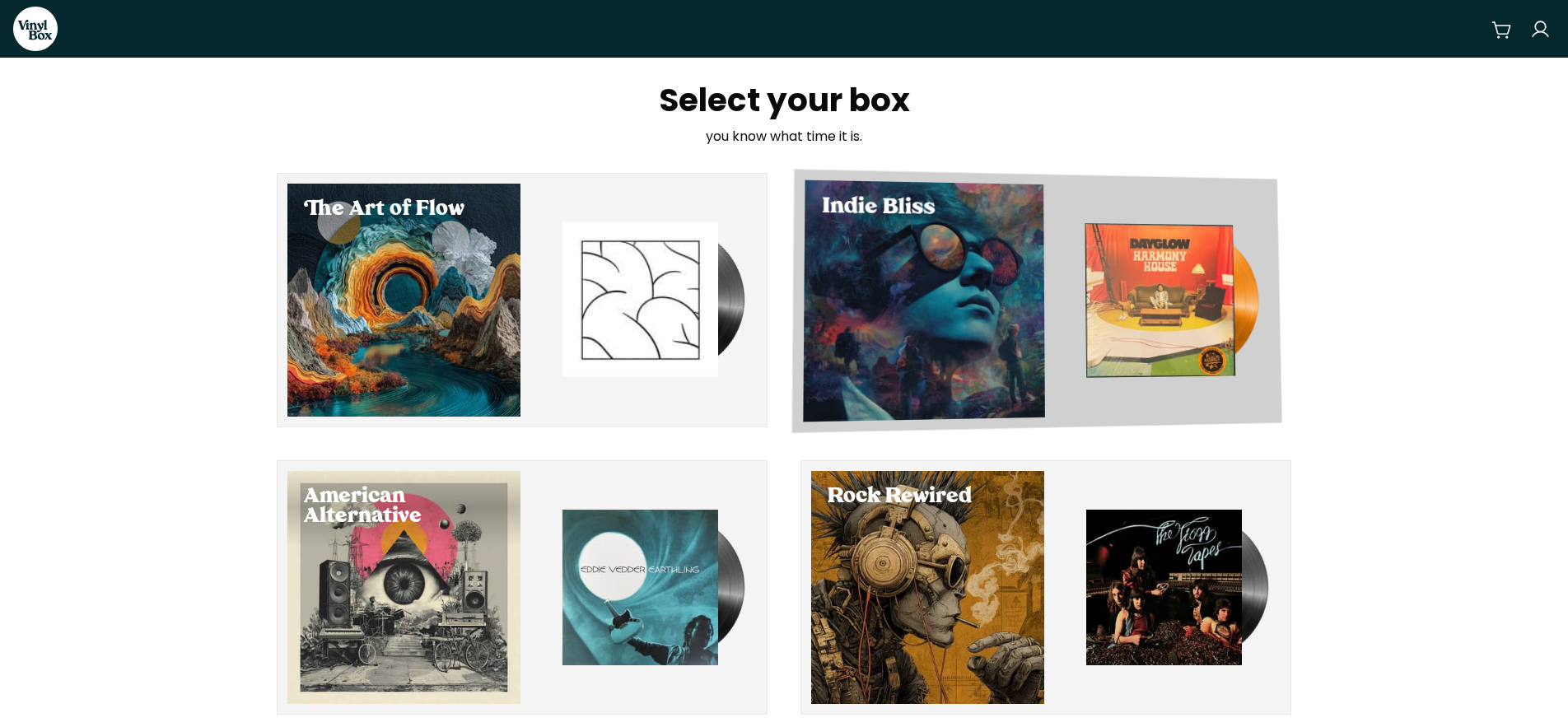
click at [1169, 320] on img "button" at bounding box center [1161, 301] width 151 height 154
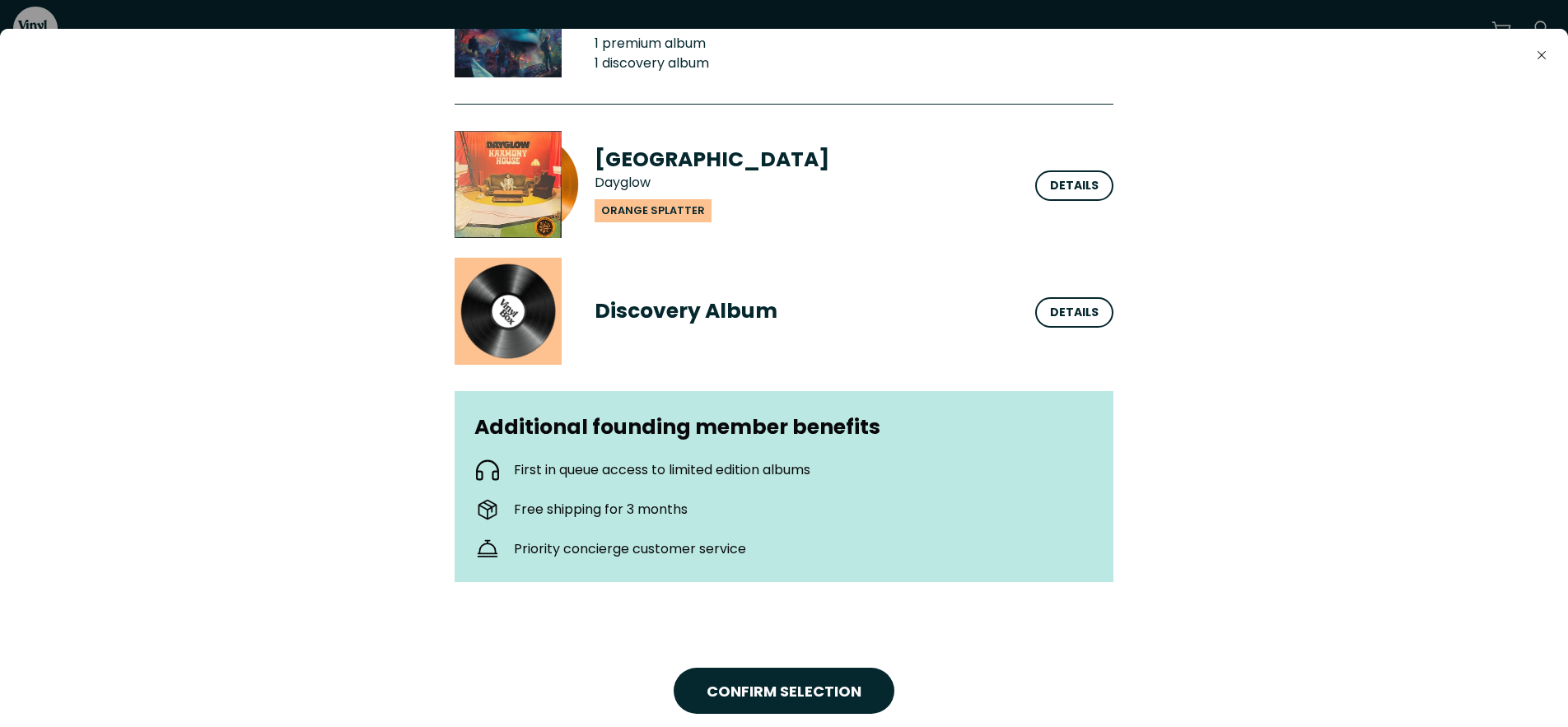
scroll to position [181, 0]
click at [1080, 189] on div "Details" at bounding box center [1074, 186] width 49 height 18
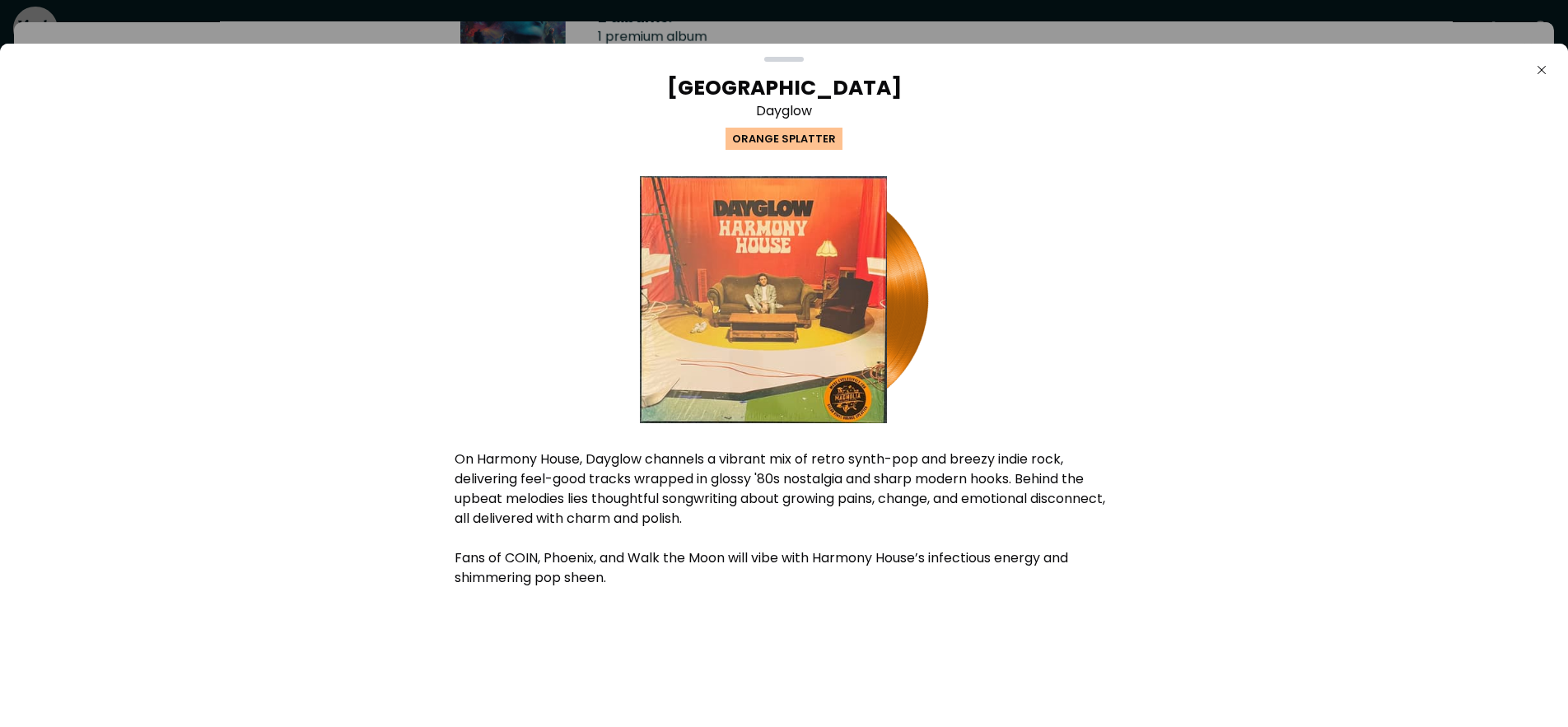
click at [946, 111] on div "Harmony House Dayglow Orange Splatter On Harmony House, Dayglow channels a vibr…" at bounding box center [784, 378] width 659 height 606
click at [1548, 68] on icon "Close" at bounding box center [1541, 70] width 13 height 13
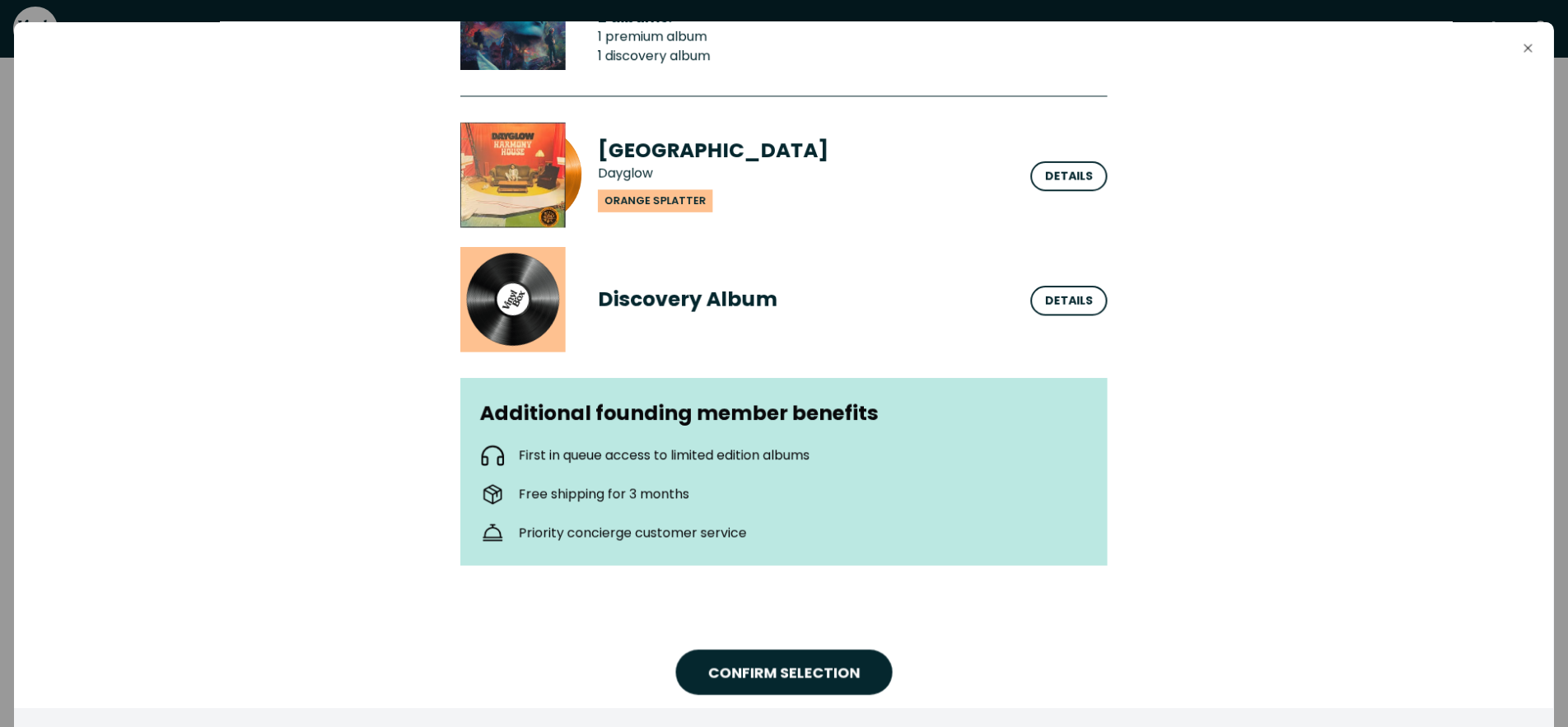
click at [475, 157] on div "button" at bounding box center [512, 175] width 105 height 106
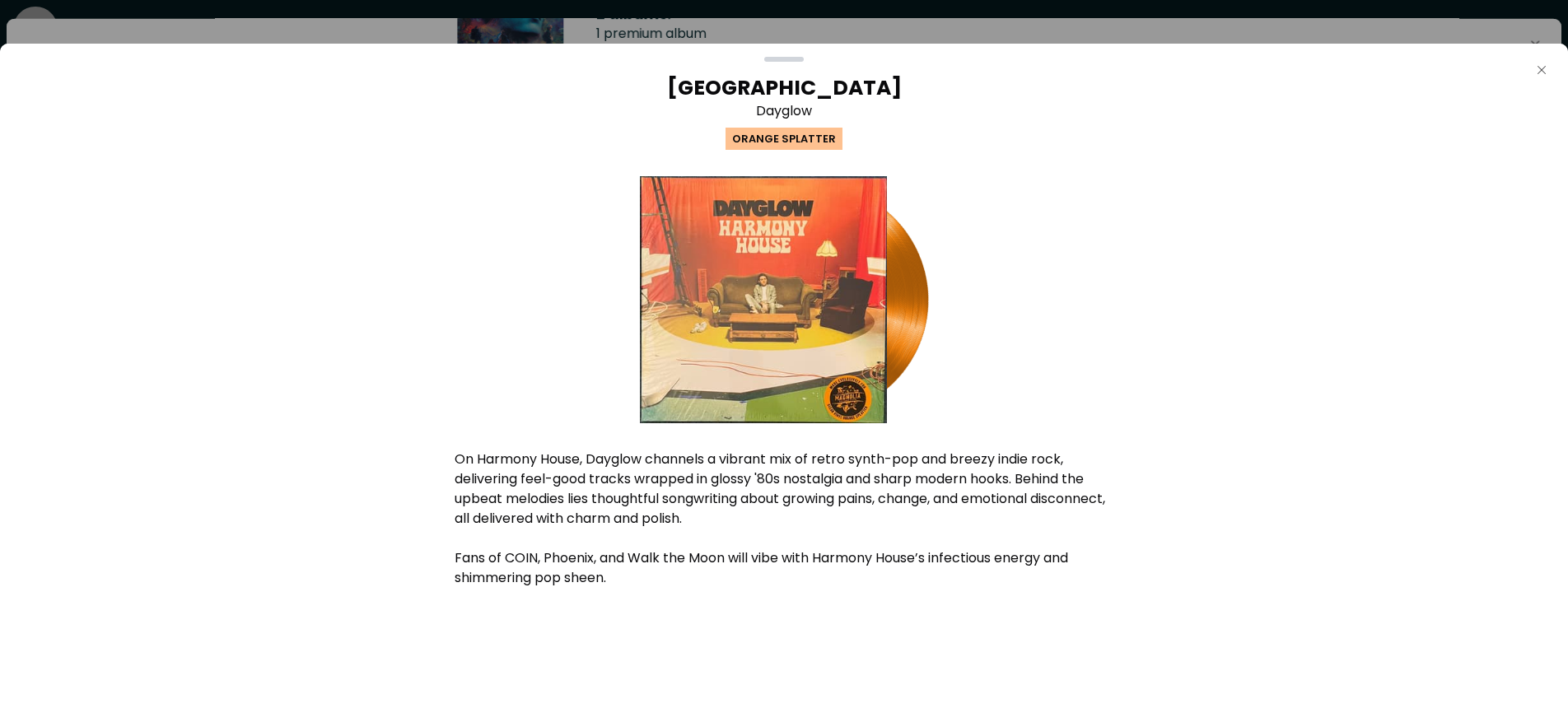
click at [1539, 66] on icon "button" at bounding box center [1541, 69] width 8 height 8
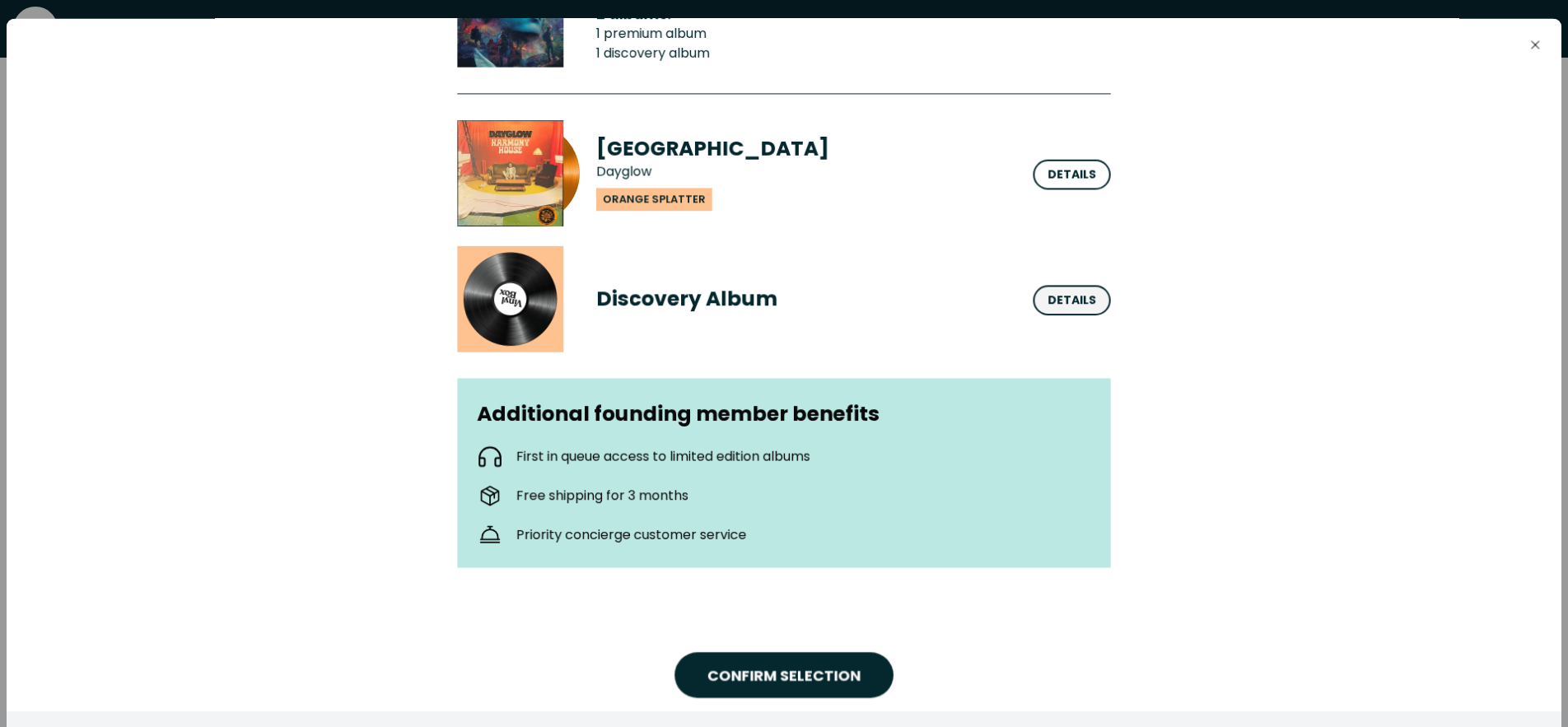
click at [1083, 288] on div "Details" at bounding box center [1071, 300] width 77 height 30
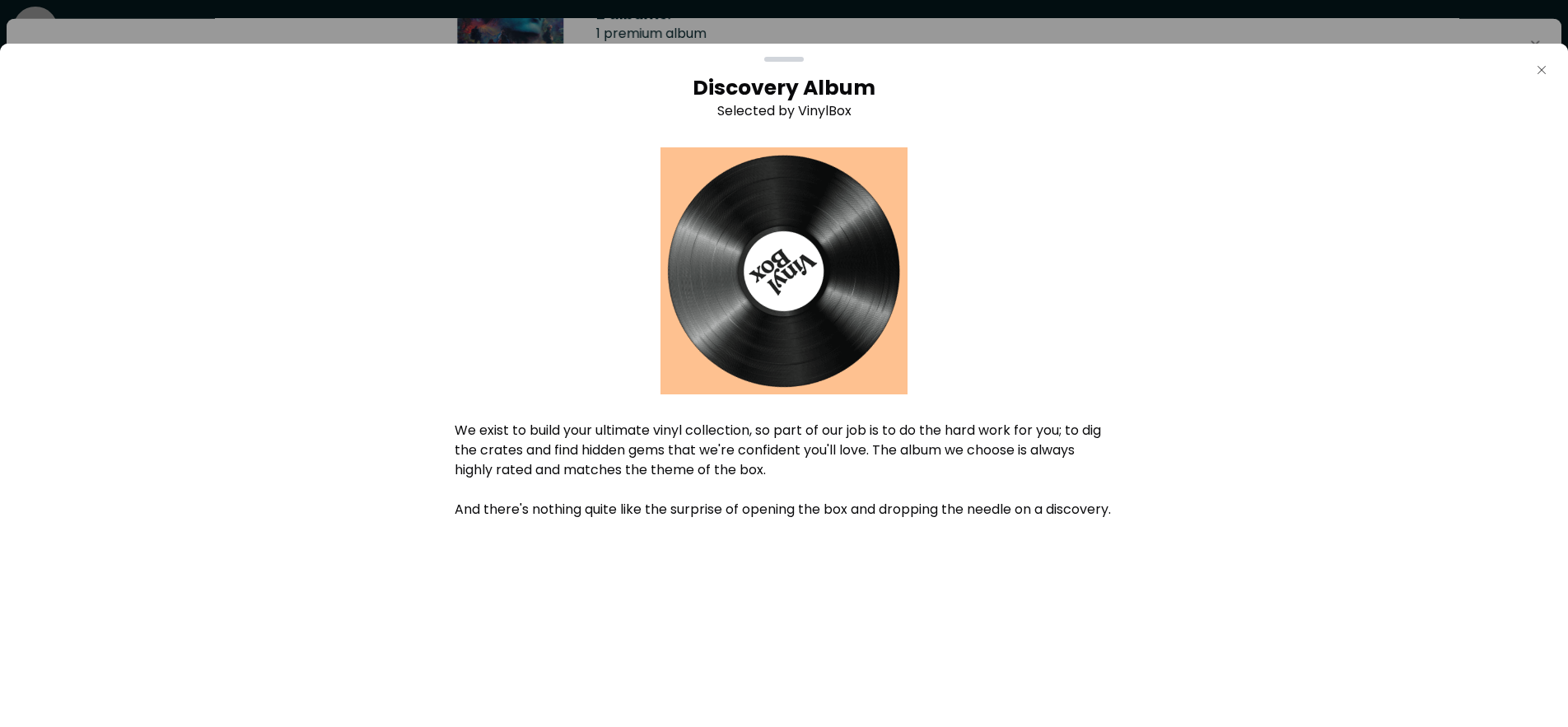
click at [1541, 74] on icon "Close" at bounding box center [1541, 70] width 13 height 13
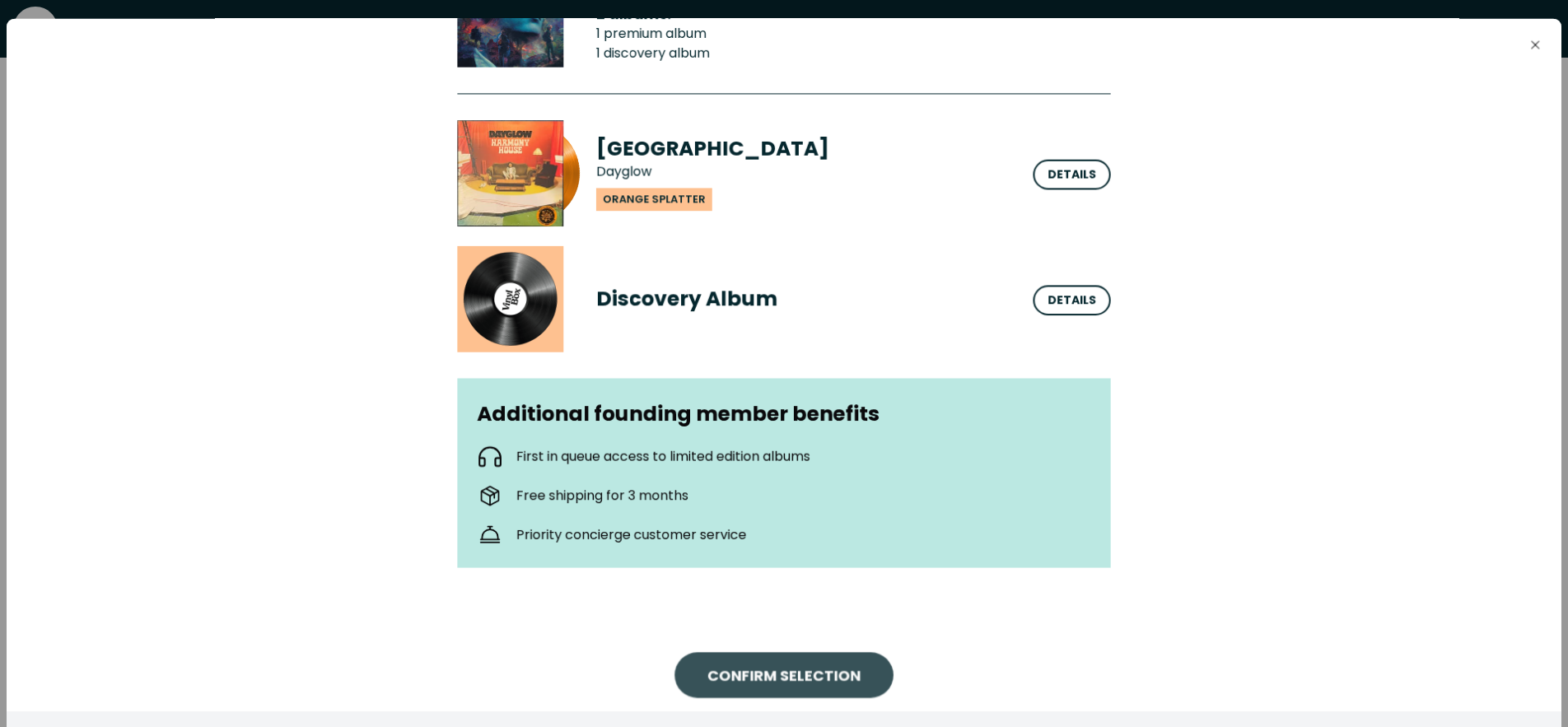
click at [745, 680] on span "CONFIRM SELECTION" at bounding box center [784, 676] width 153 height 22
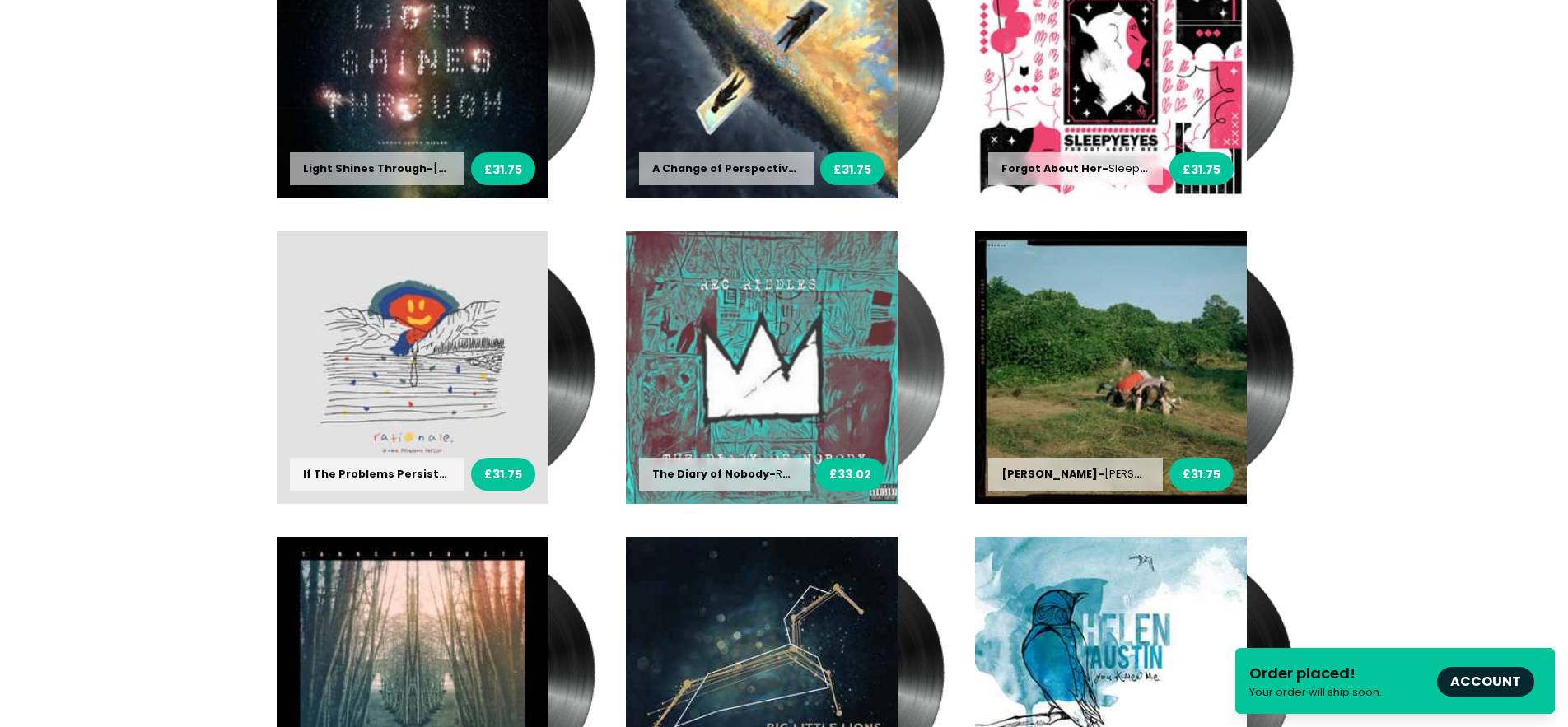
scroll to position [579, 0]
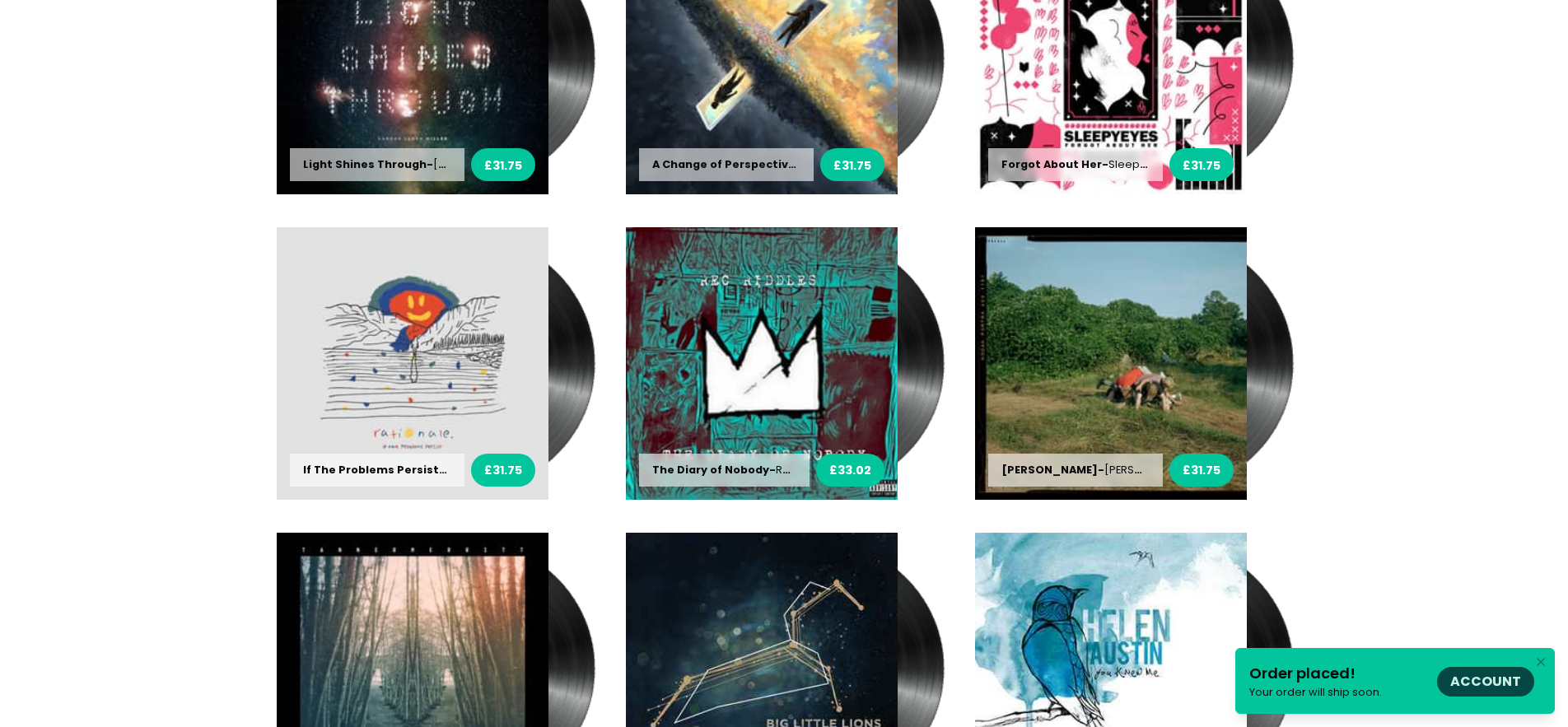
click at [1478, 682] on link "Account" at bounding box center [1486, 681] width 71 height 19
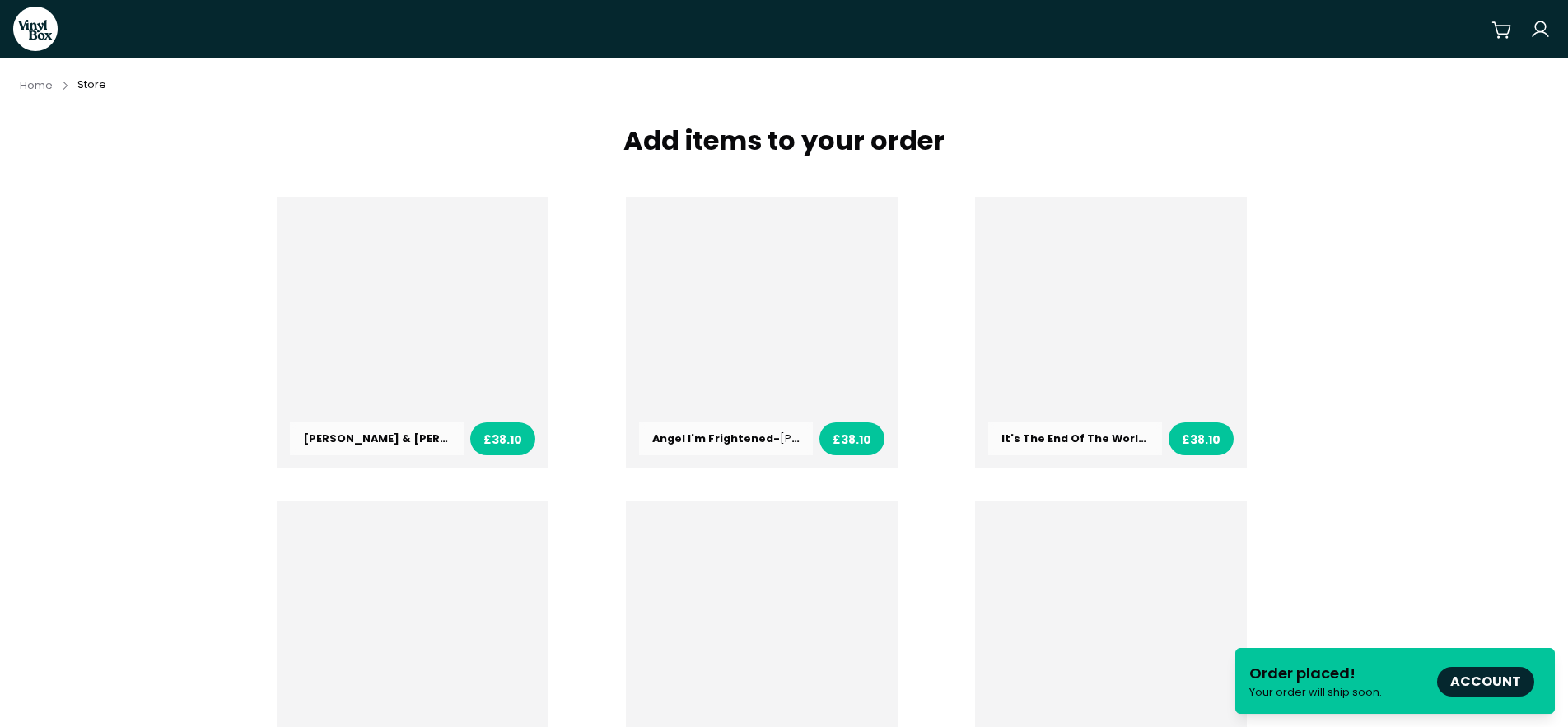
scroll to position [579, 0]
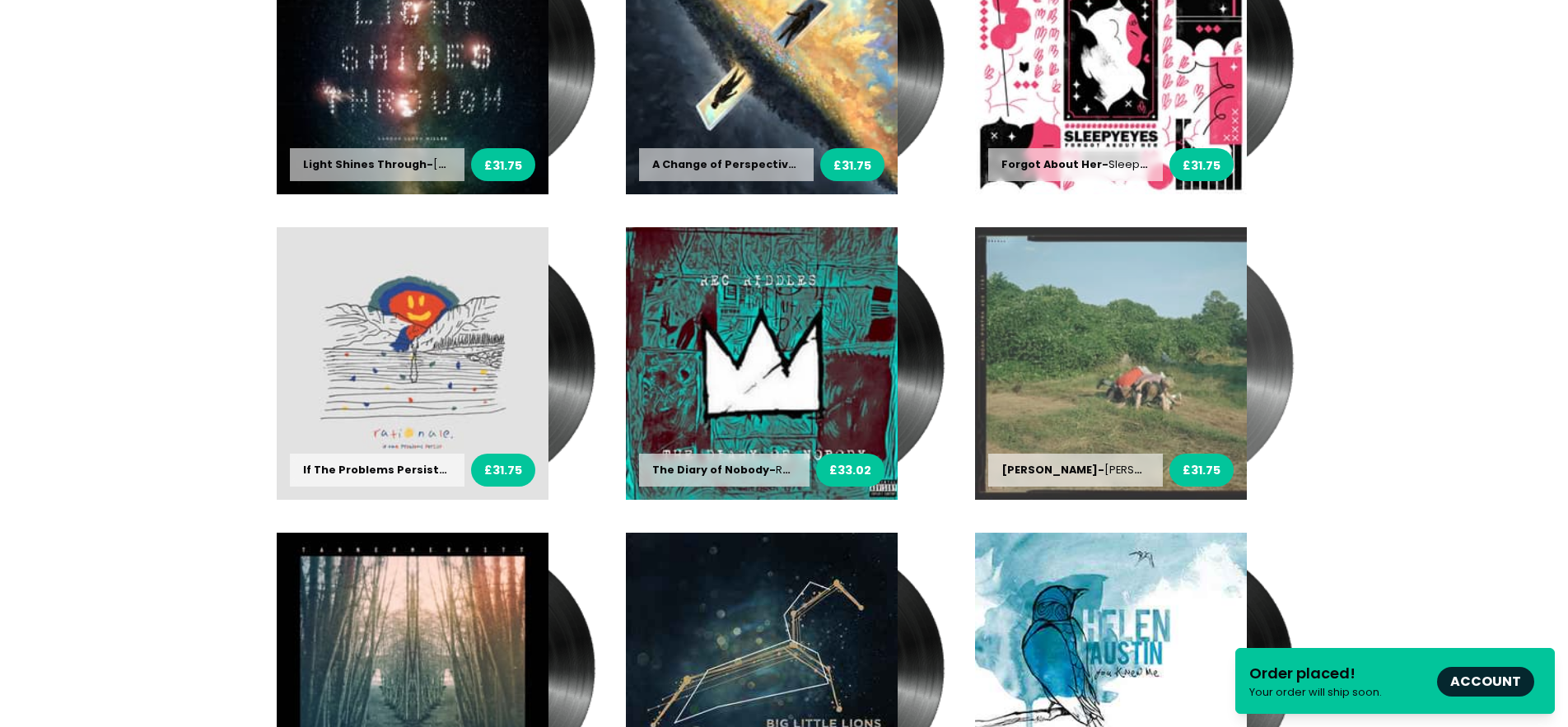
click at [1120, 473] on img at bounding box center [1111, 363] width 272 height 272
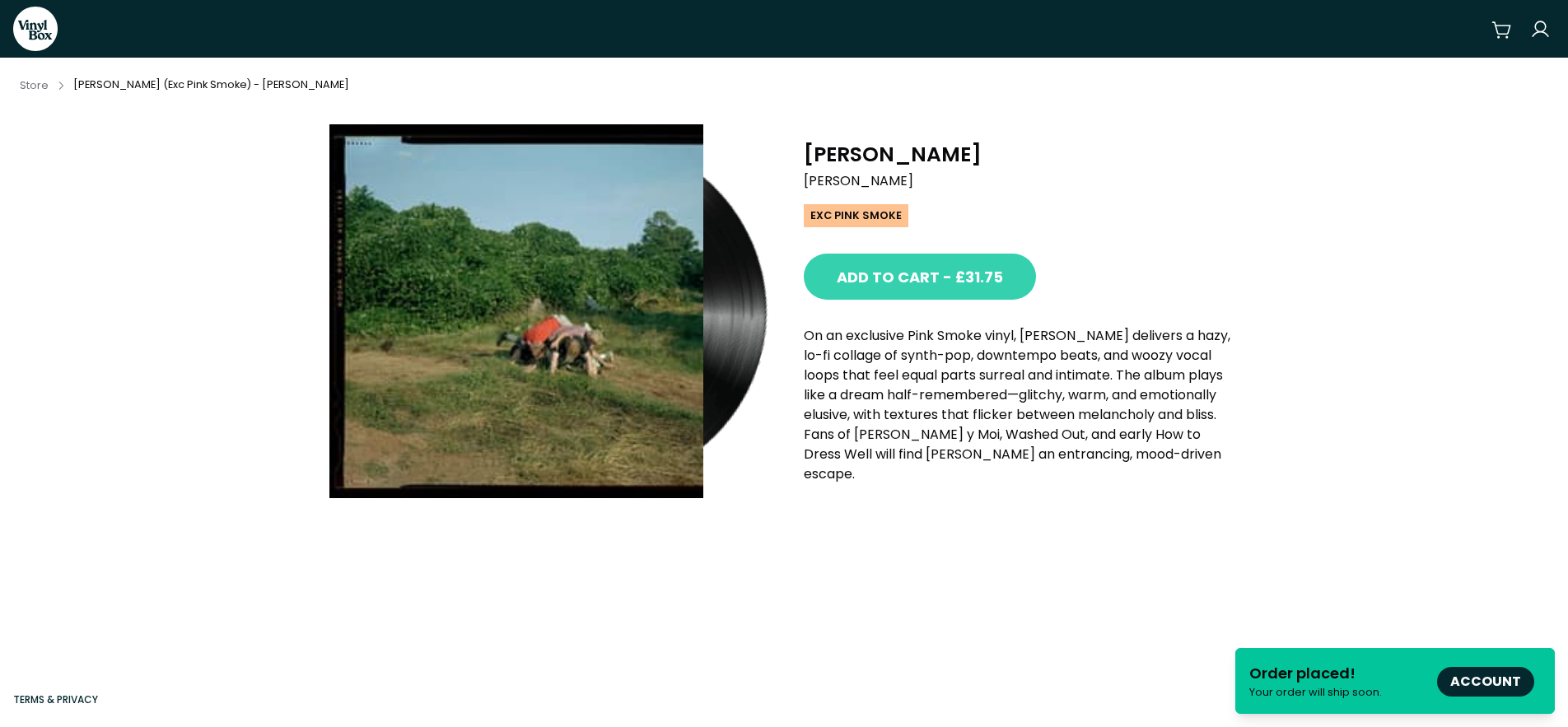
click at [926, 288] on span "Add to cart - £31.75" at bounding box center [920, 277] width 167 height 22
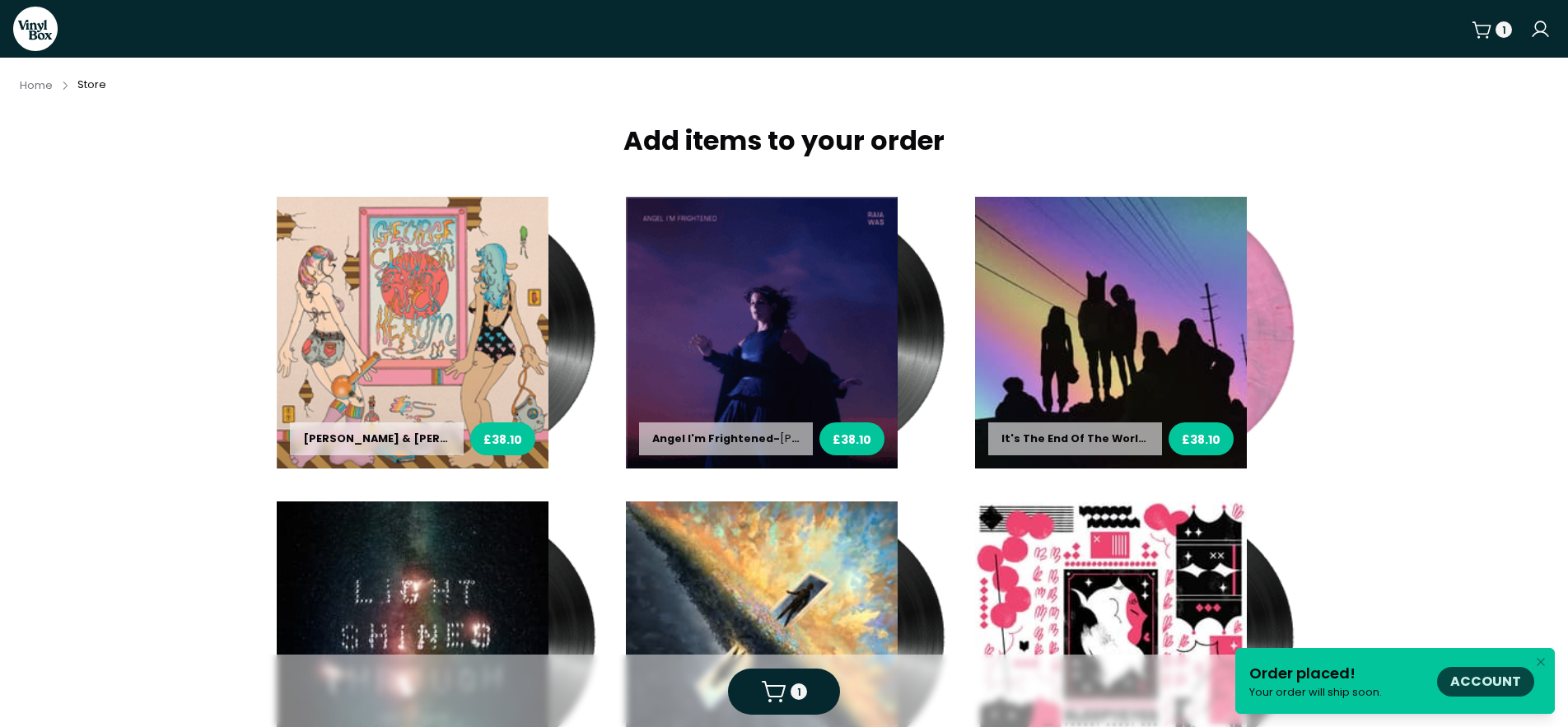
click at [1485, 689] on link "Account" at bounding box center [1486, 681] width 71 height 19
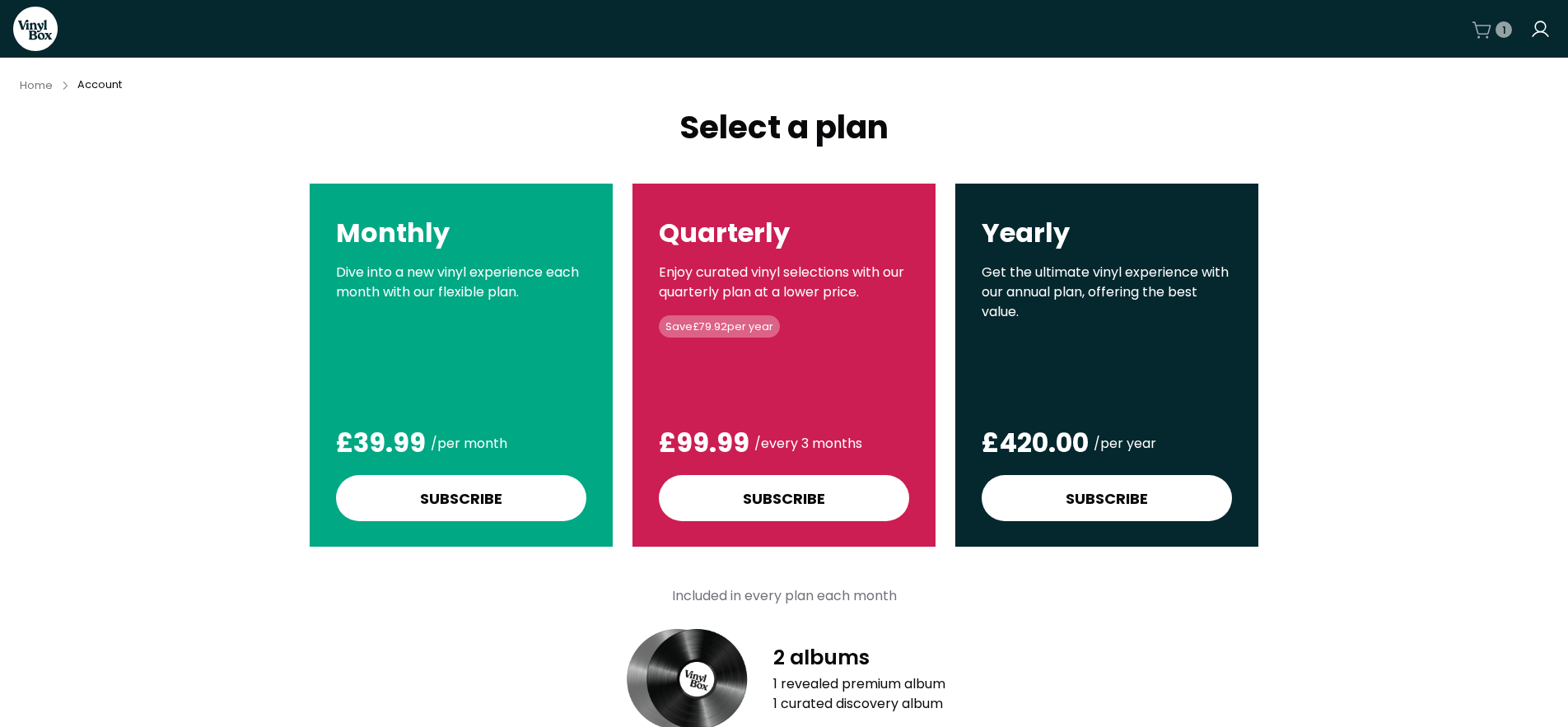
click at [1492, 29] on icon at bounding box center [1481, 29] width 20 height 20
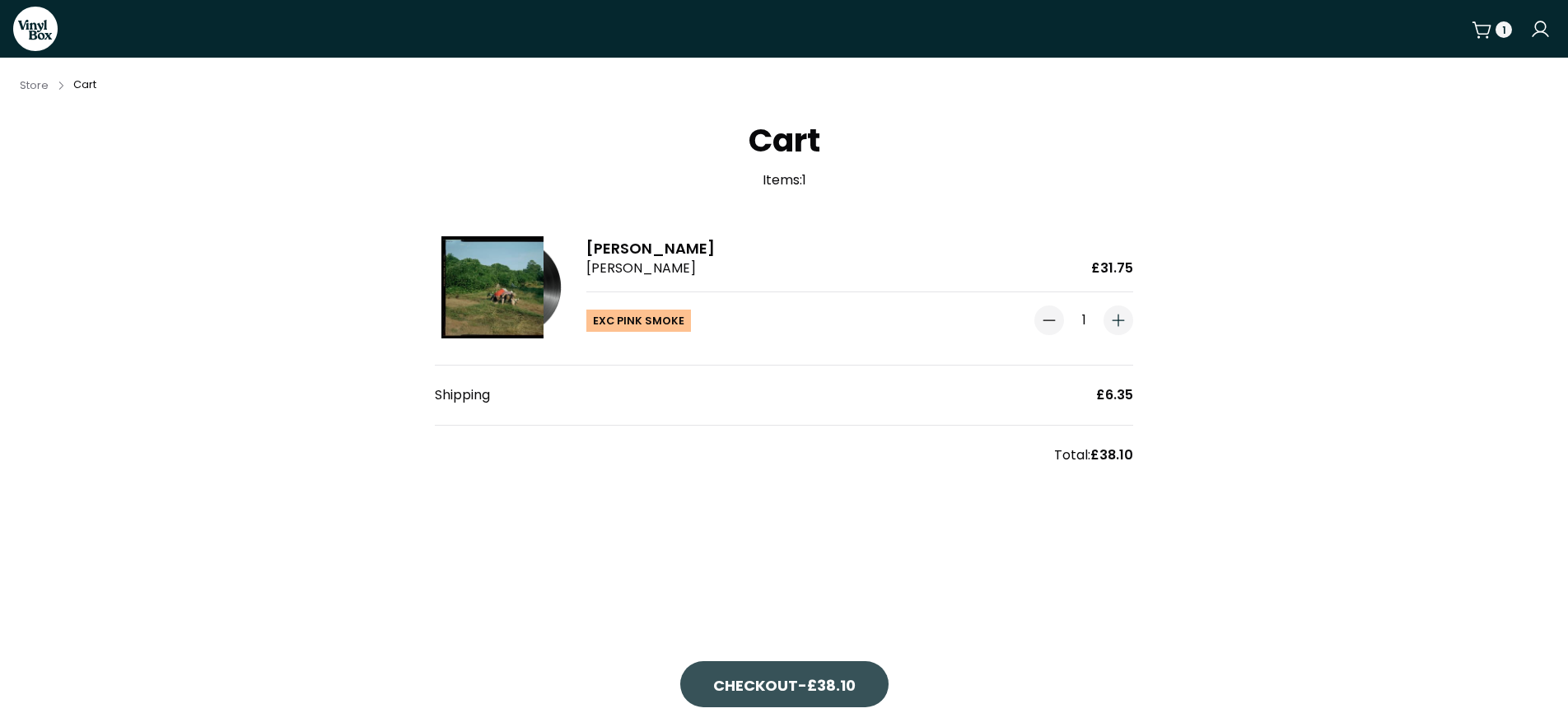
click at [770, 684] on span "Checkout - £38.10" at bounding box center [784, 685] width 143 height 22
